Goal: Task Accomplishment & Management: Manage account settings

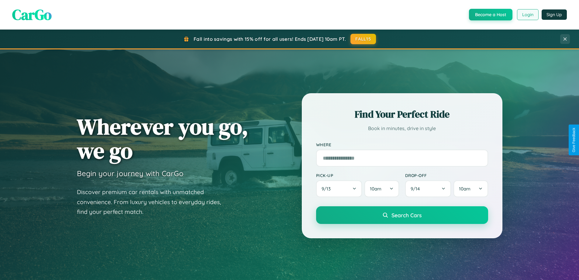
click at [528, 15] on button "Login" at bounding box center [528, 14] width 22 height 11
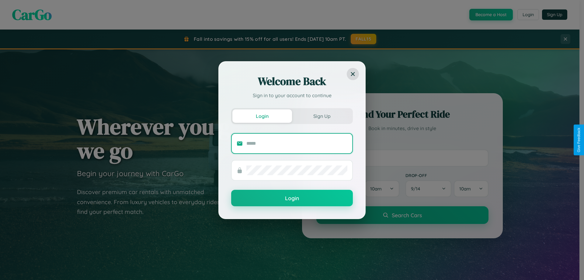
click at [297, 143] on input "text" at bounding box center [296, 143] width 101 height 10
type input "**********"
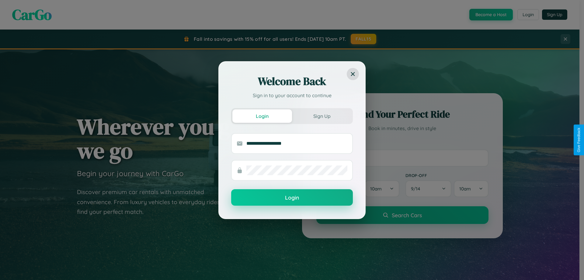
click at [292, 197] on button "Login" at bounding box center [292, 197] width 122 height 16
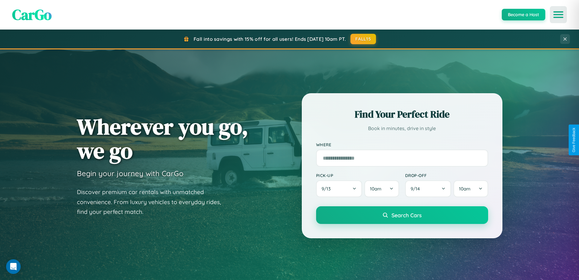
click at [559, 15] on icon "Open menu" at bounding box center [558, 14] width 9 height 5
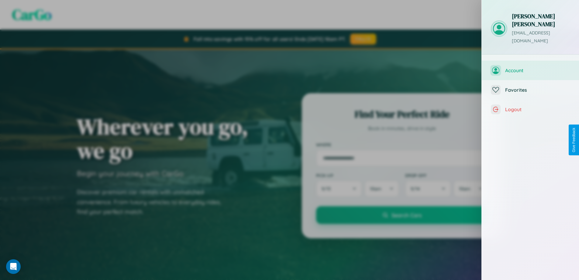
click at [531, 67] on span "Account" at bounding box center [537, 70] width 65 height 6
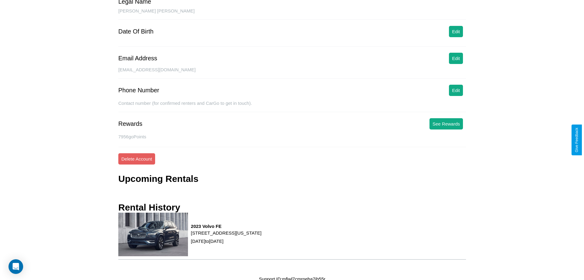
scroll to position [61, 0]
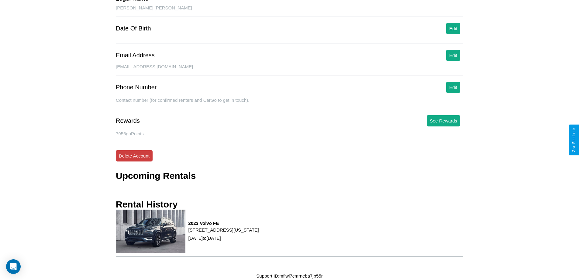
click at [134, 155] on button "Delete Account" at bounding box center [134, 155] width 37 height 11
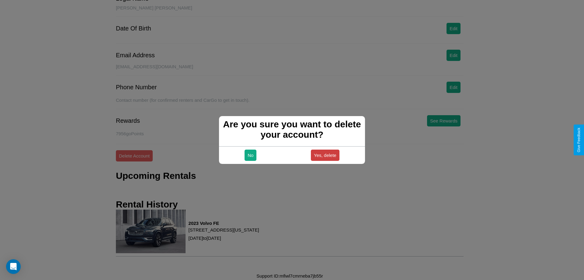
click at [325, 155] on button "Yes, delete" at bounding box center [325, 154] width 29 height 11
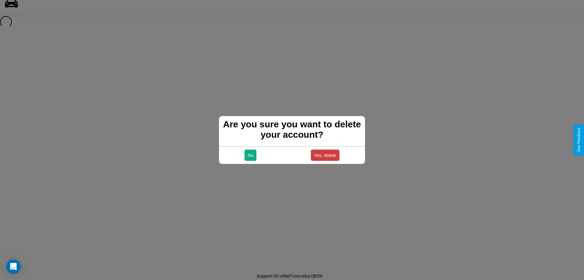
scroll to position [8, 0]
